Goal: Find contact information: Find contact information

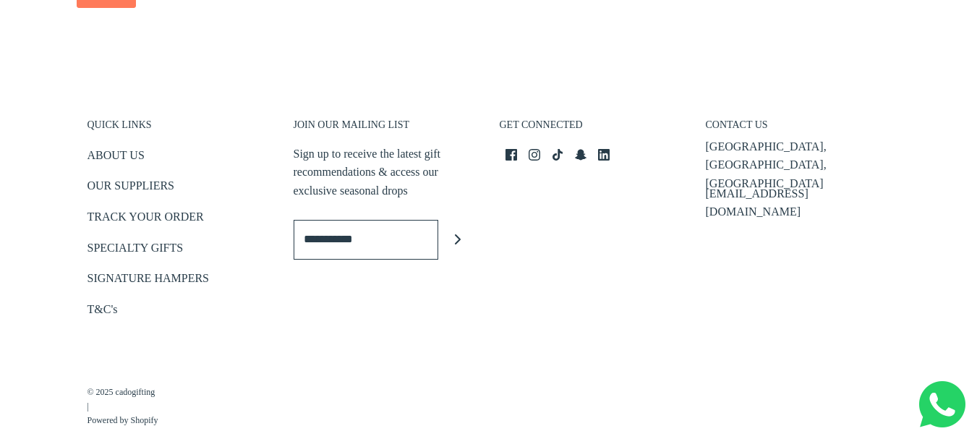
scroll to position [3405, 0]
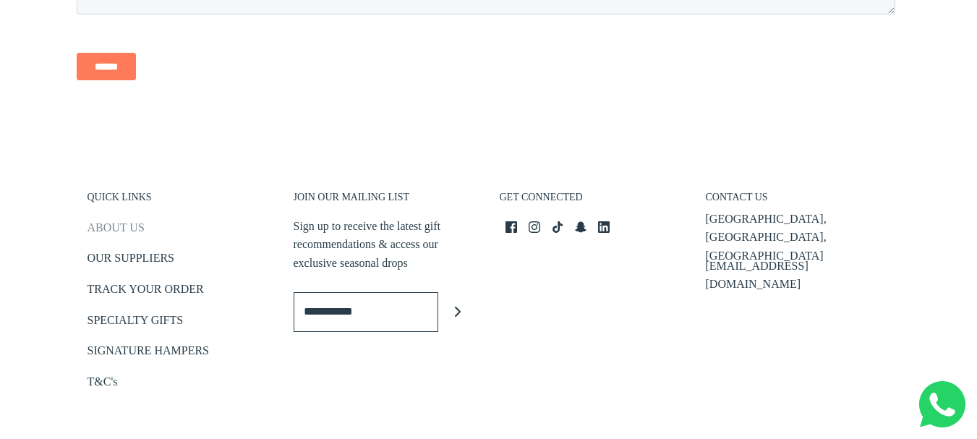
click at [114, 218] on link "ABOUT US" at bounding box center [116, 230] width 57 height 24
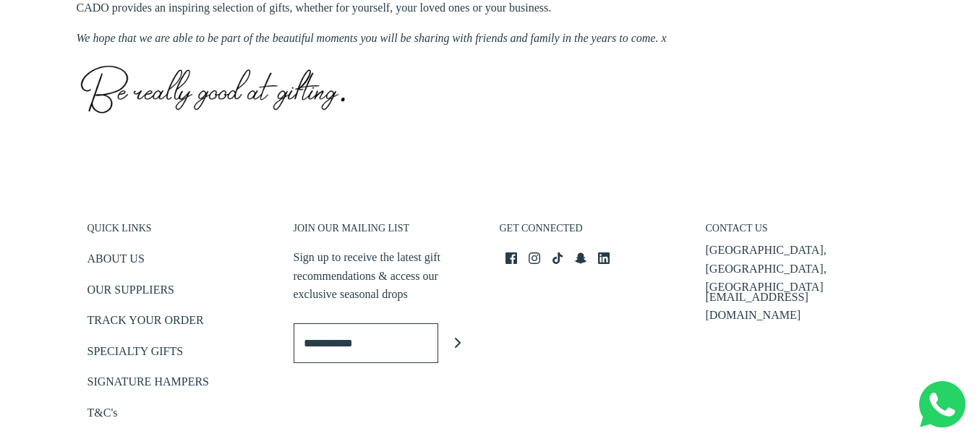
scroll to position [796, 0]
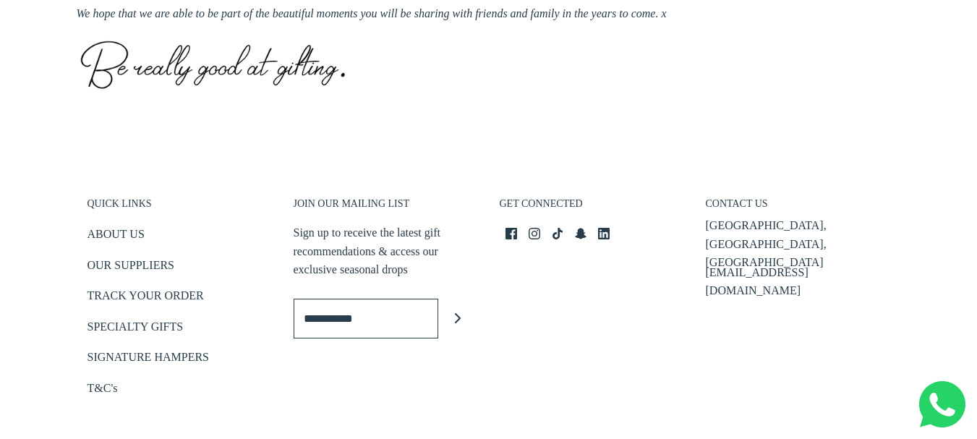
click at [734, 203] on h3 "CONTACT US" at bounding box center [798, 207] width 184 height 20
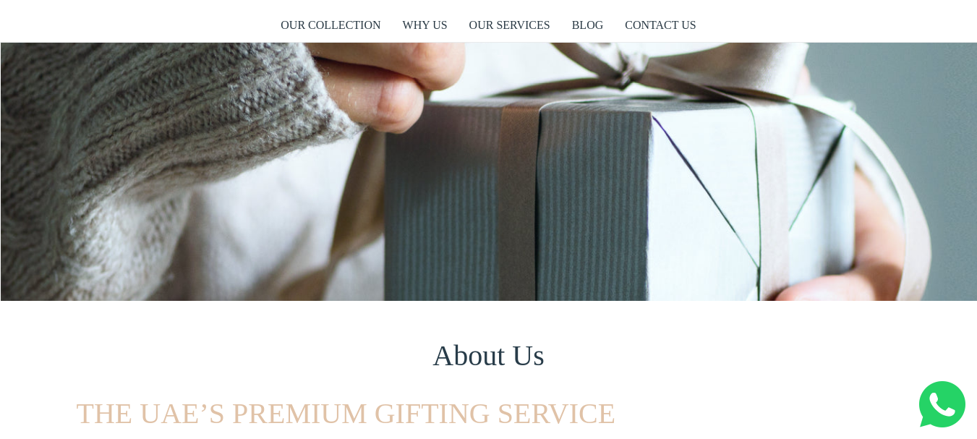
scroll to position [0, 0]
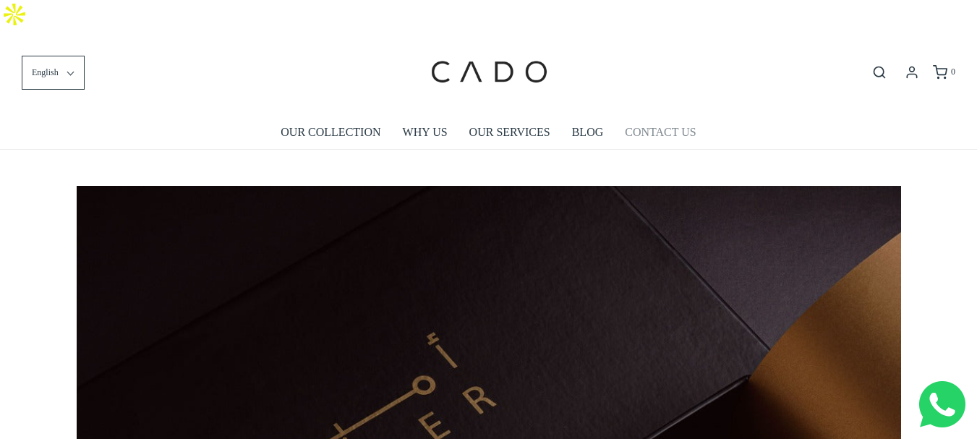
click at [656, 116] on link "CONTACT US" at bounding box center [660, 132] width 71 height 33
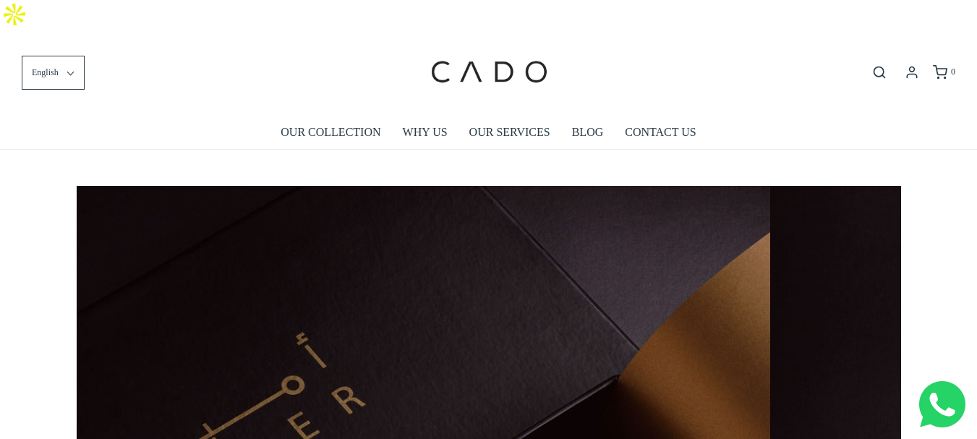
scroll to position [0, 1380]
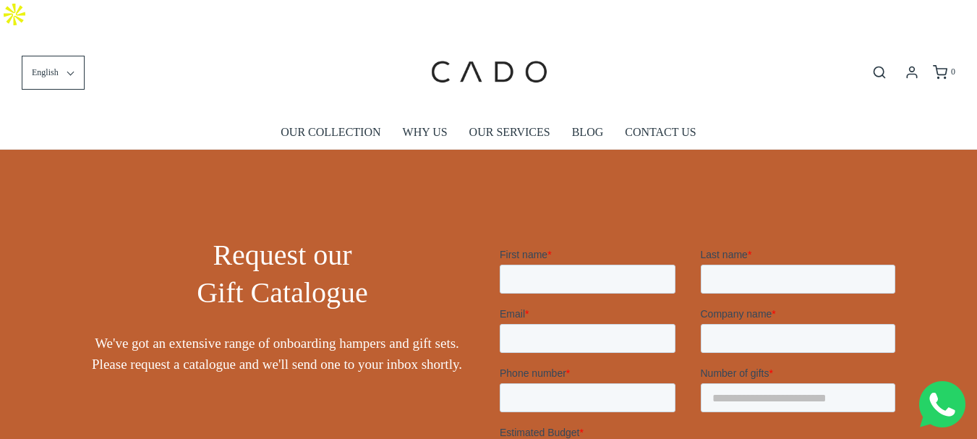
click at [922, 397] on img at bounding box center [942, 404] width 46 height 46
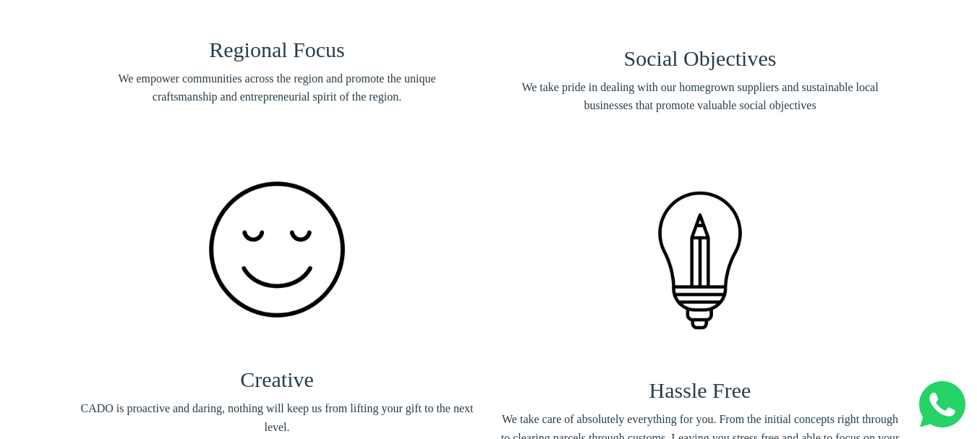
scroll to position [2387, 0]
